Goal: Task Accomplishment & Management: Use online tool/utility

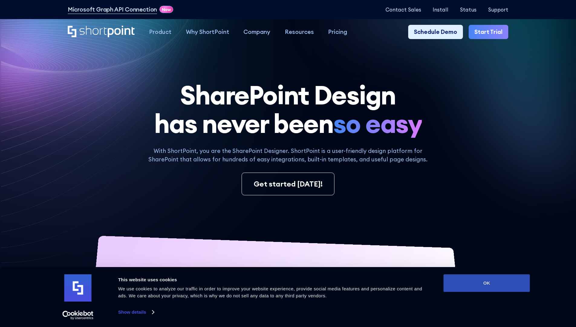
click at [486, 283] on button "OK" at bounding box center [487, 283] width 86 height 18
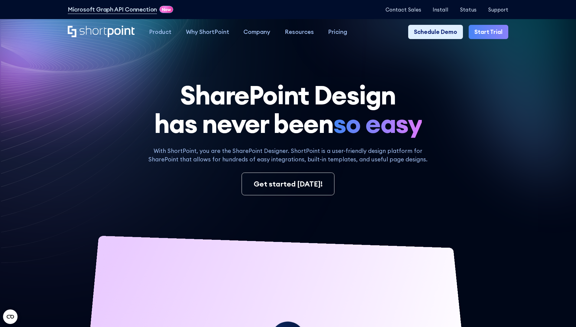
click at [490, 32] on link "Start Trial" at bounding box center [489, 32] width 40 height 15
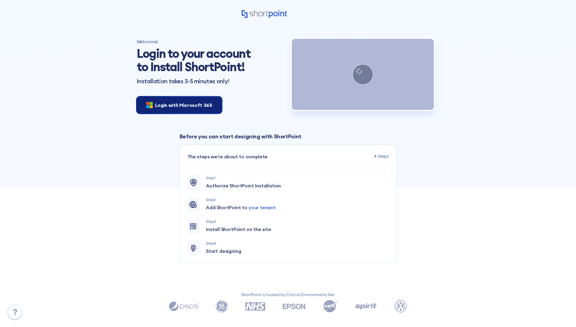
click at [177, 105] on span "Login with Microsoft 365" at bounding box center [183, 104] width 57 height 7
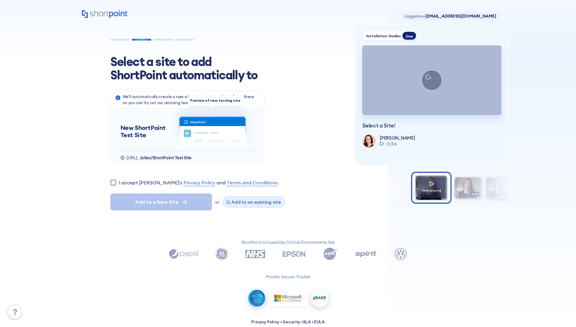
click at [251, 202] on span "Add to an existing site" at bounding box center [256, 202] width 50 height 6
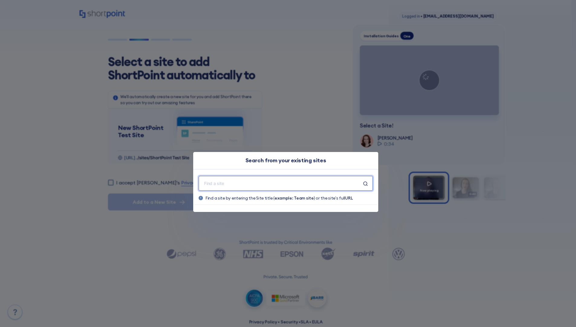
type input "Polar_Existing_Site"
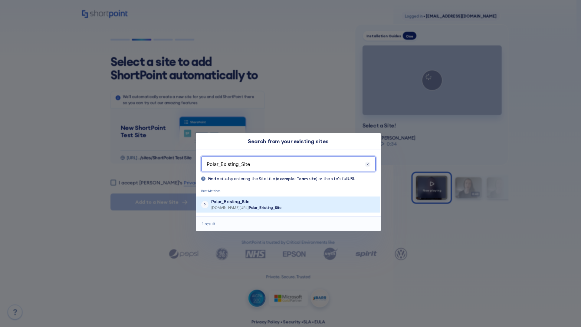
click at [264, 201] on p "Polar_Existing_Site" at bounding box center [246, 201] width 70 height 6
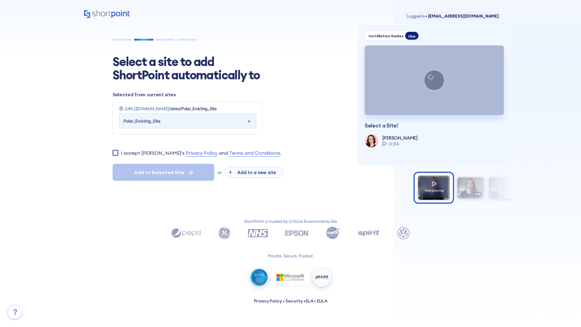
click at [115, 155] on input "I accept ShortPoint's Privacy Policy and Terms and Conditions ." at bounding box center [115, 153] width 6 height 6
checkbox input "true"
click at [163, 176] on span "Add to Selected Site" at bounding box center [159, 171] width 50 height 7
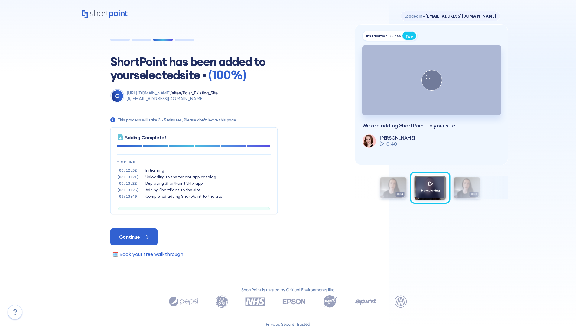
scroll to position [18, 0]
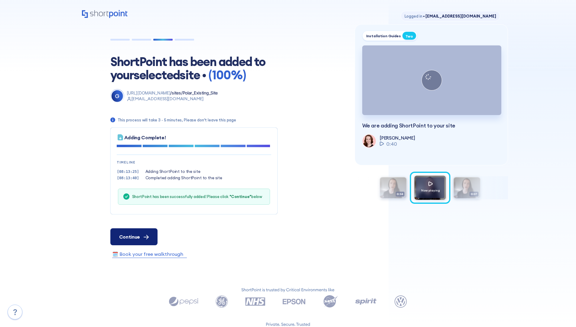
click at [134, 236] on span "Continue" at bounding box center [129, 236] width 21 height 7
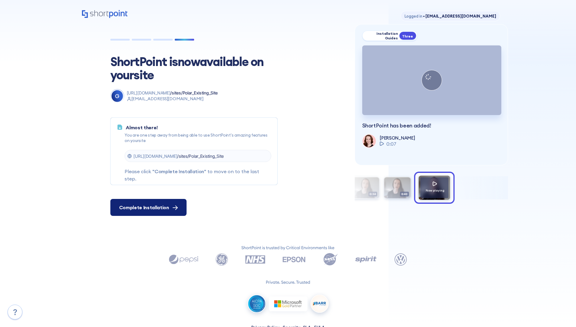
click at [148, 207] on span "Complete Installation" at bounding box center [144, 206] width 50 height 7
